Goal: Information Seeking & Learning: Learn about a topic

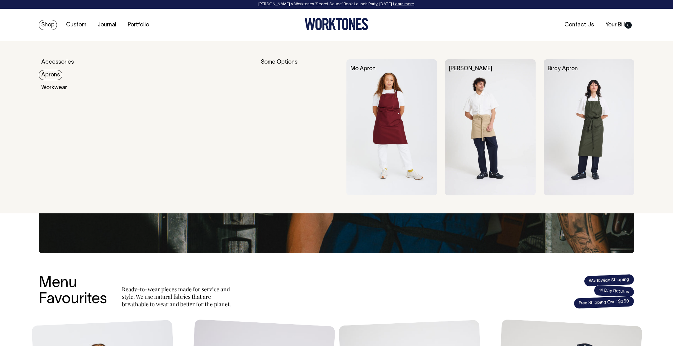
click at [54, 72] on link "Aprons" at bounding box center [51, 75] width 24 height 10
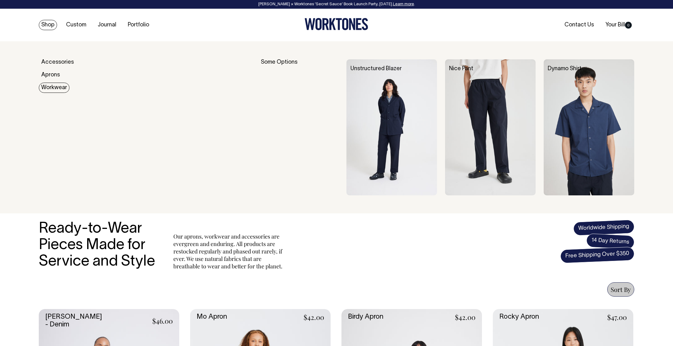
click at [53, 90] on link "Workwear" at bounding box center [54, 88] width 31 height 10
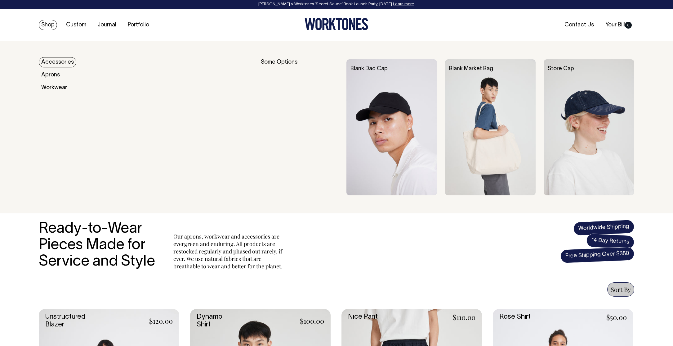
click at [54, 60] on link "Accessories" at bounding box center [58, 62] width 38 height 10
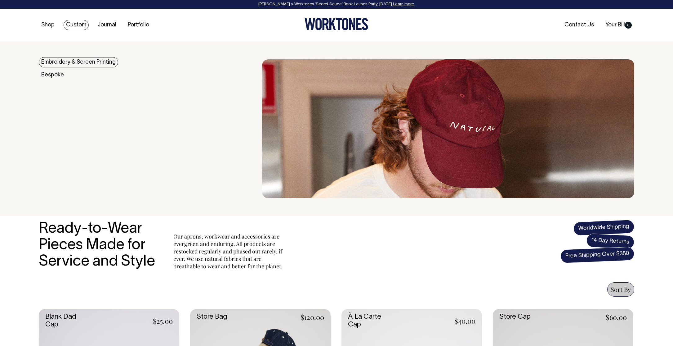
click at [78, 27] on link "Custom" at bounding box center [76, 25] width 25 height 10
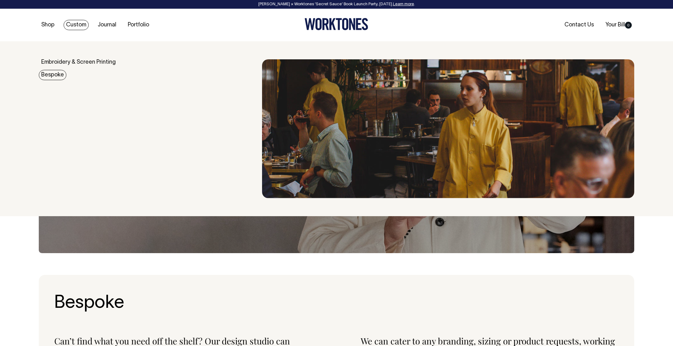
click at [57, 75] on link "Bespoke" at bounding box center [53, 75] width 28 height 10
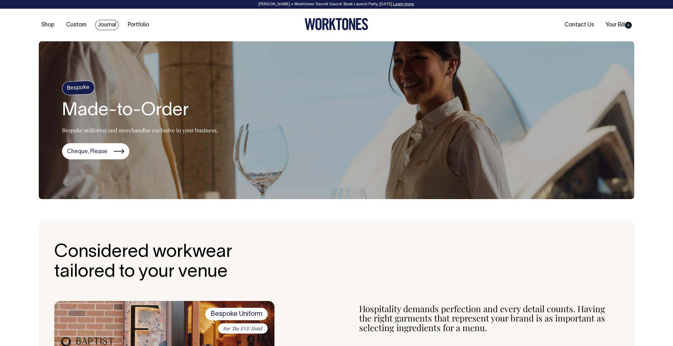
click at [106, 25] on link "Journal" at bounding box center [107, 25] width 24 height 10
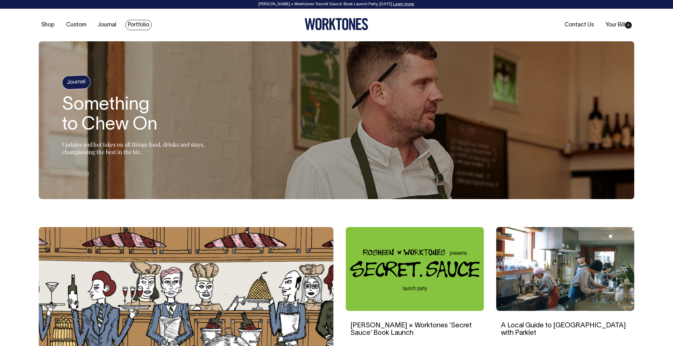
click at [137, 28] on link "Portfolio" at bounding box center [138, 25] width 26 height 10
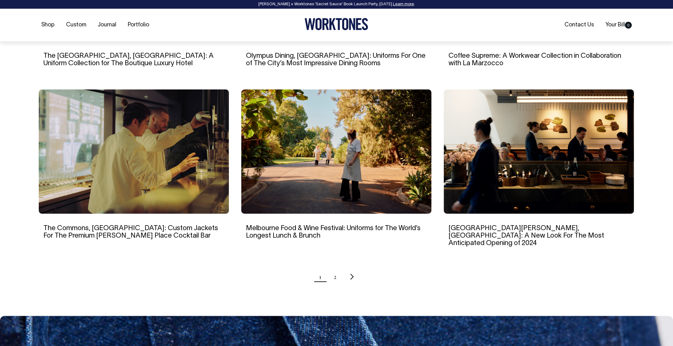
scroll to position [527, 0]
click at [336, 270] on link "2" at bounding box center [335, 276] width 3 height 16
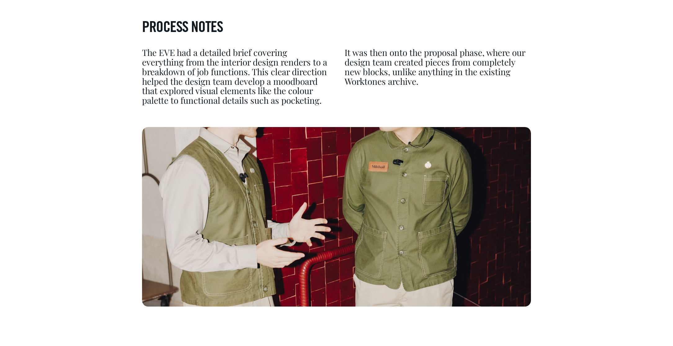
scroll to position [1733, 0]
click at [339, 186] on img at bounding box center [336, 216] width 389 height 179
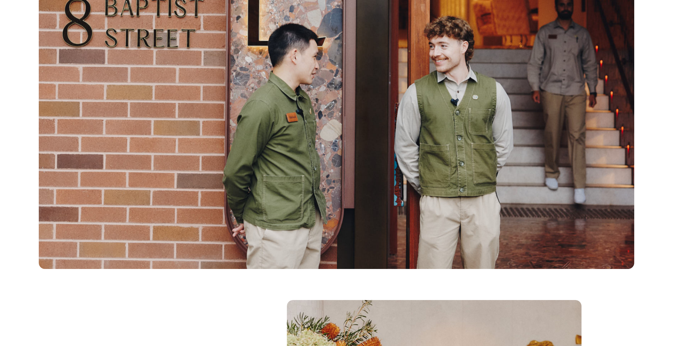
scroll to position [154, 0]
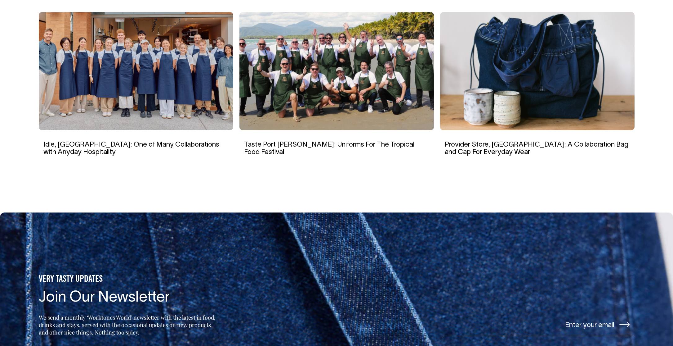
click at [523, 75] on img at bounding box center [537, 71] width 195 height 118
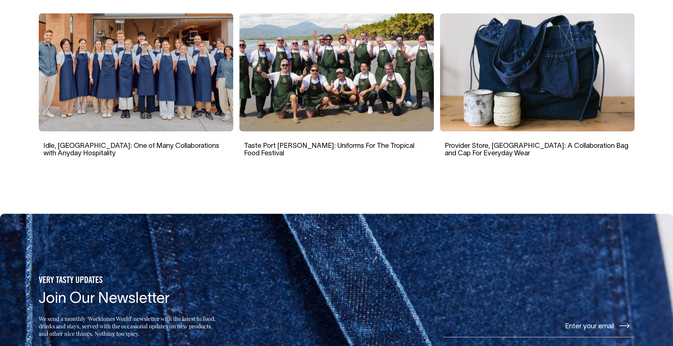
scroll to position [3107, 0]
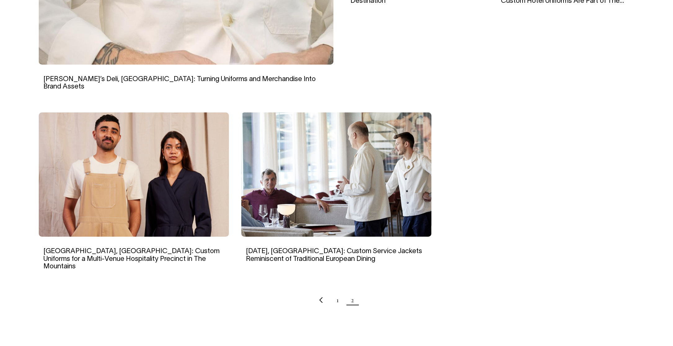
scroll to position [339, 0]
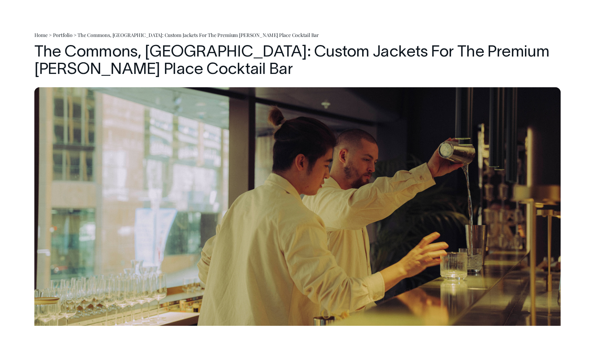
scroll to position [56, 0]
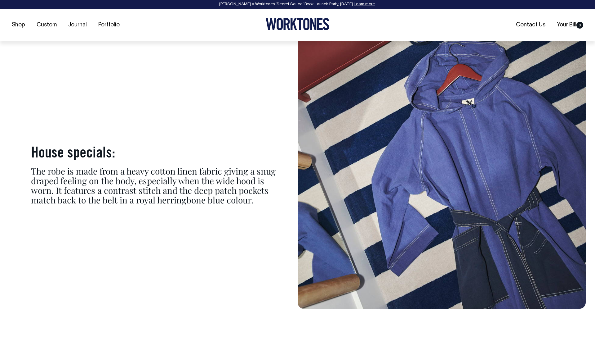
scroll to position [3401, 0]
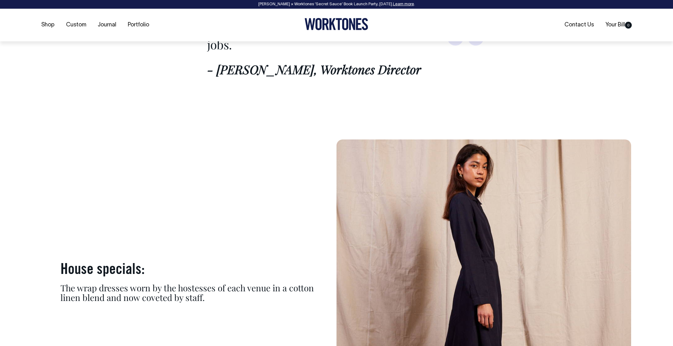
scroll to position [3539, 0]
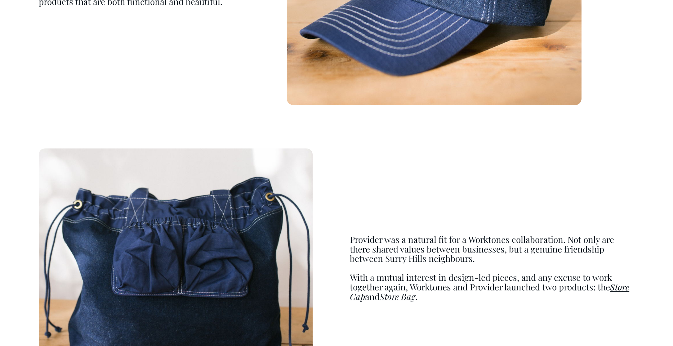
scroll to position [638, 0]
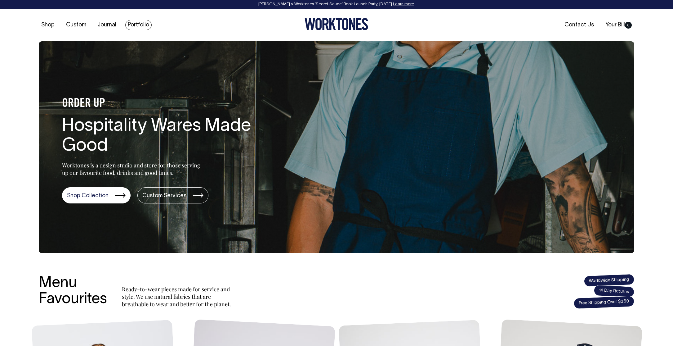
click at [139, 25] on link "Portfolio" at bounding box center [138, 25] width 26 height 10
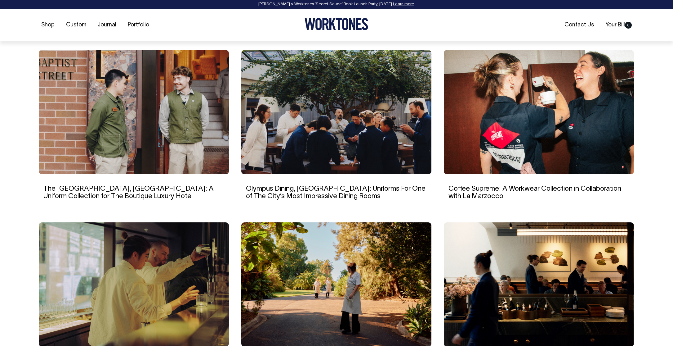
click at [526, 135] on img at bounding box center [539, 112] width 190 height 124
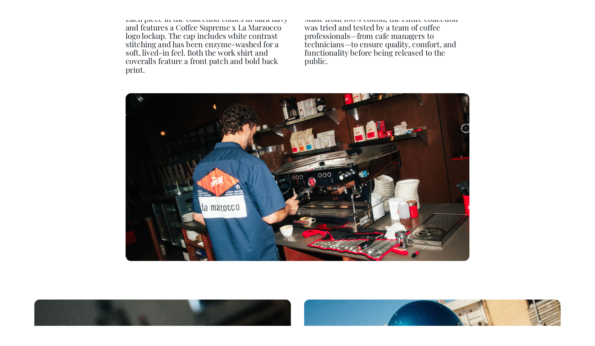
scroll to position [2479, 0]
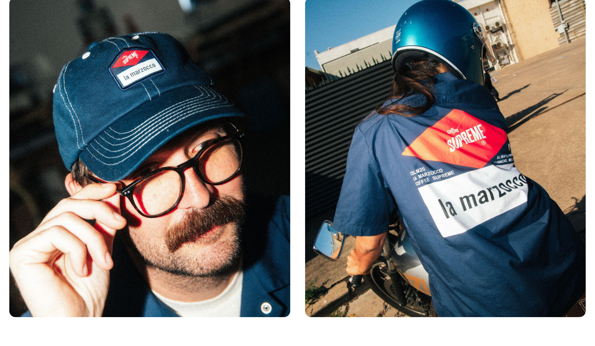
click at [156, 115] on img at bounding box center [149, 157] width 281 height 319
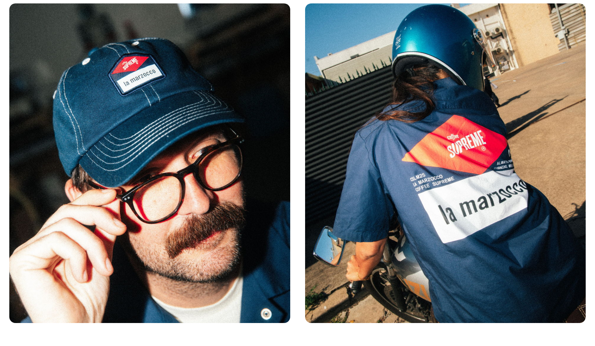
scroll to position [2752, 0]
